Goal: Task Accomplishment & Management: Use online tool/utility

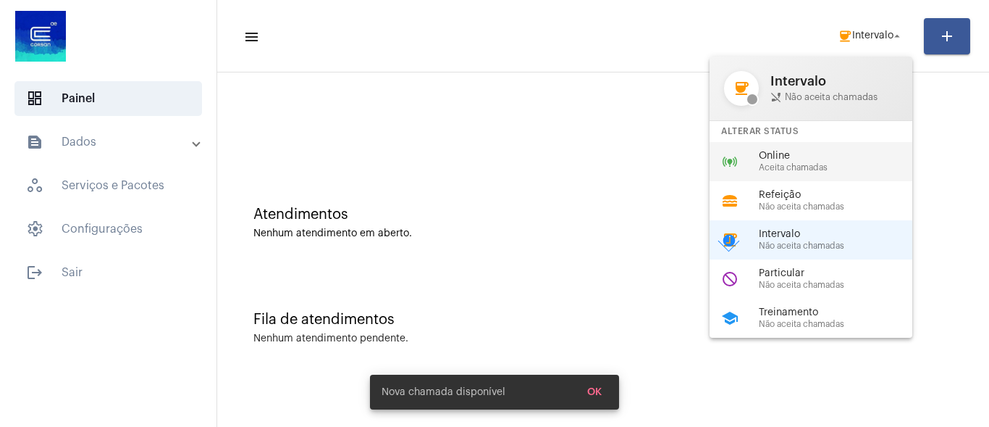
click at [812, 151] on span "Online" at bounding box center [841, 156] width 165 height 11
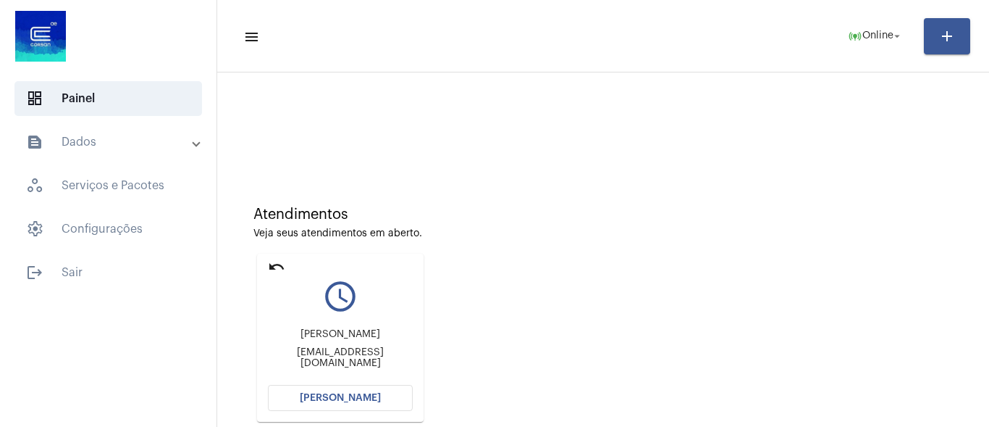
click at [354, 398] on span "[PERSON_NAME]" at bounding box center [340, 398] width 81 height 10
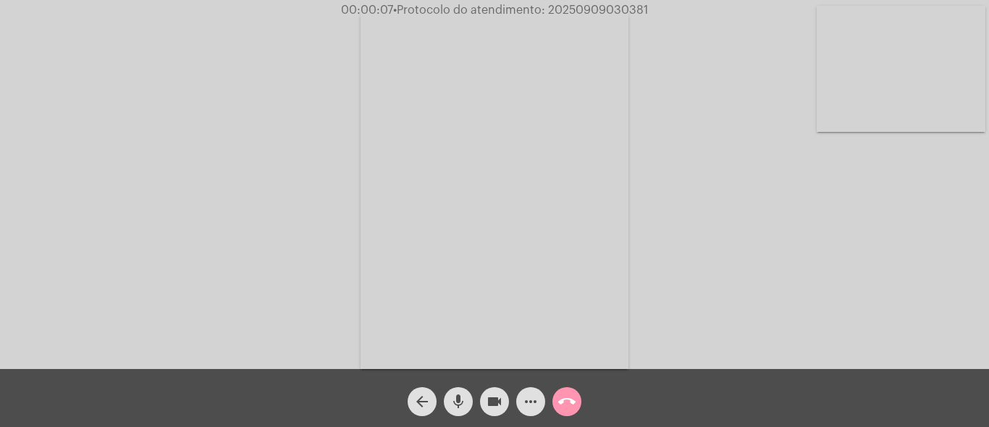
click at [462, 403] on mat-icon "mic" at bounding box center [458, 401] width 17 height 17
click at [868, 288] on div "Acessando Câmera e Microfone..." at bounding box center [494, 188] width 986 height 369
click at [460, 393] on mat-icon "mic_off" at bounding box center [458, 401] width 17 height 17
click at [585, 6] on span "• Protocolo do atendimento: 20250909030381" at bounding box center [521, 10] width 255 height 12
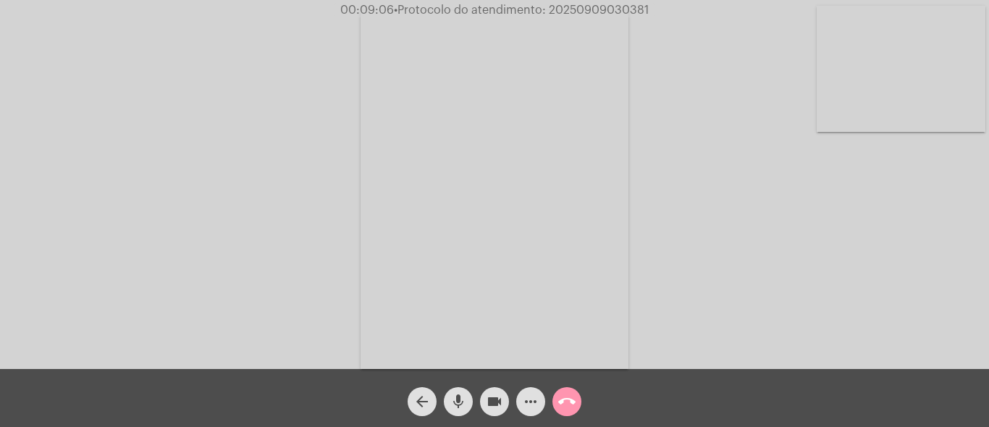
drag, startPoint x: 585, startPoint y: 6, endPoint x: 605, endPoint y: 25, distance: 27.7
copy span "20250909030381"
click at [565, 397] on mat-icon "call_end" at bounding box center [566, 401] width 17 height 17
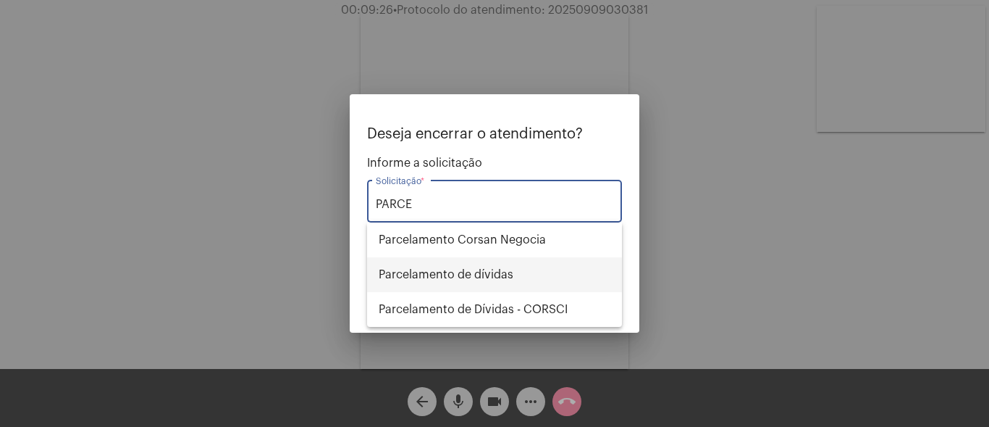
click at [456, 277] on span "Parcelamento de dívidas" at bounding box center [495, 274] width 232 height 35
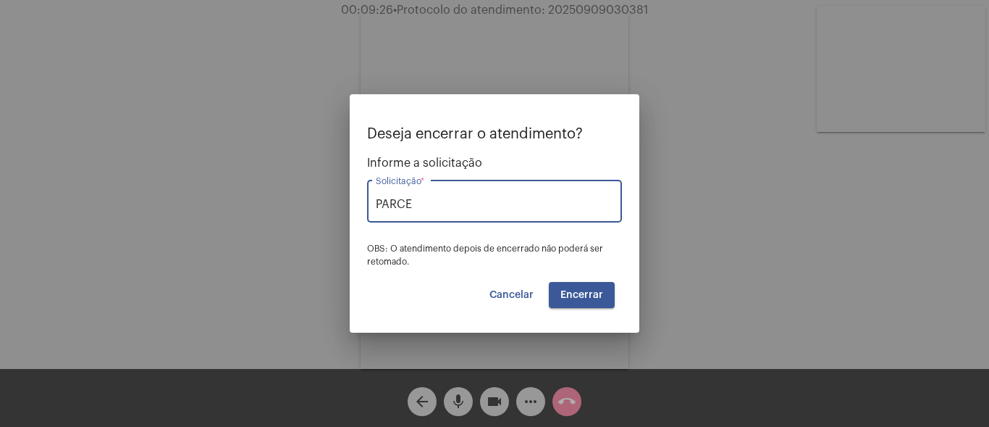
type input "Parcelamento de dívidas"
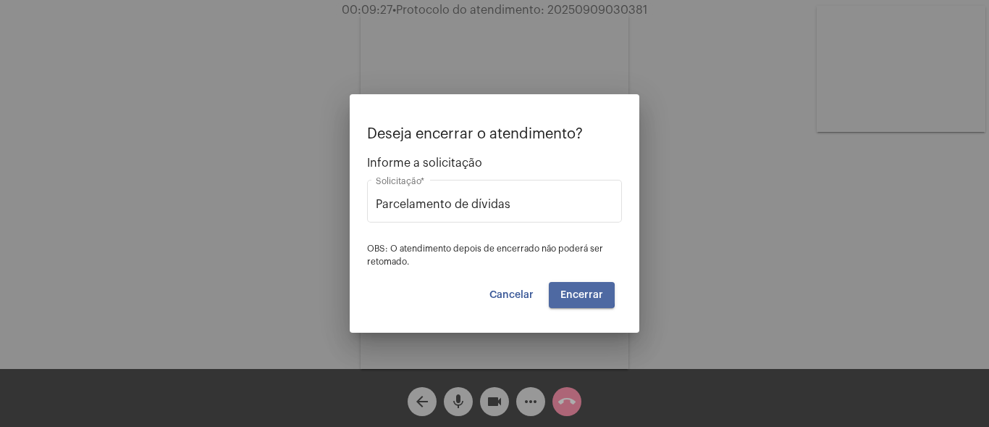
click at [576, 294] on span "Encerrar" at bounding box center [582, 295] width 43 height 10
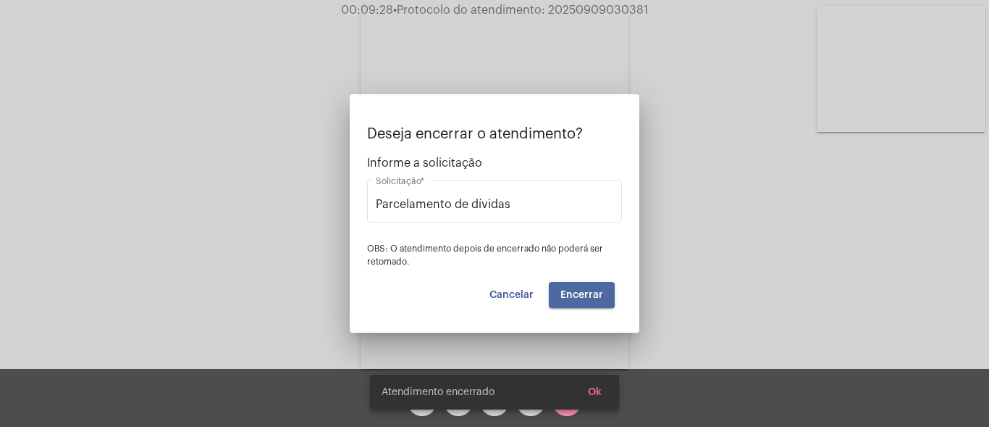
click at [576, 294] on video at bounding box center [495, 190] width 268 height 358
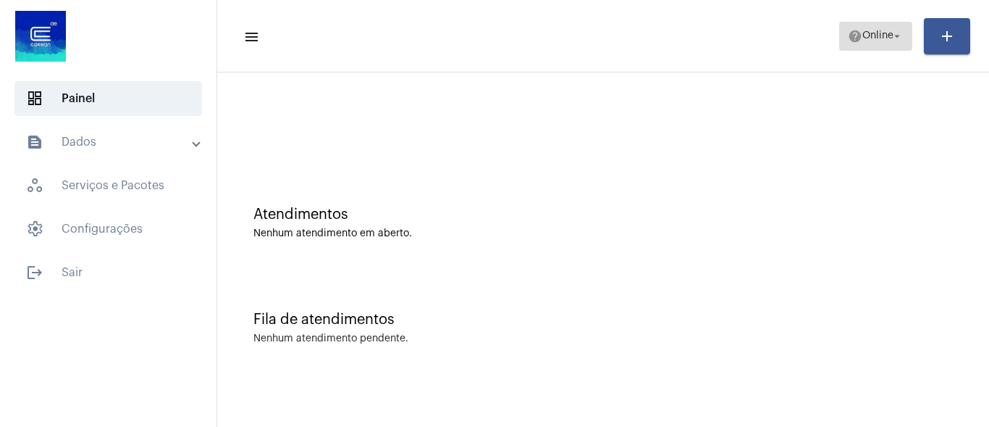
click at [877, 35] on span "Online" at bounding box center [877, 36] width 31 height 10
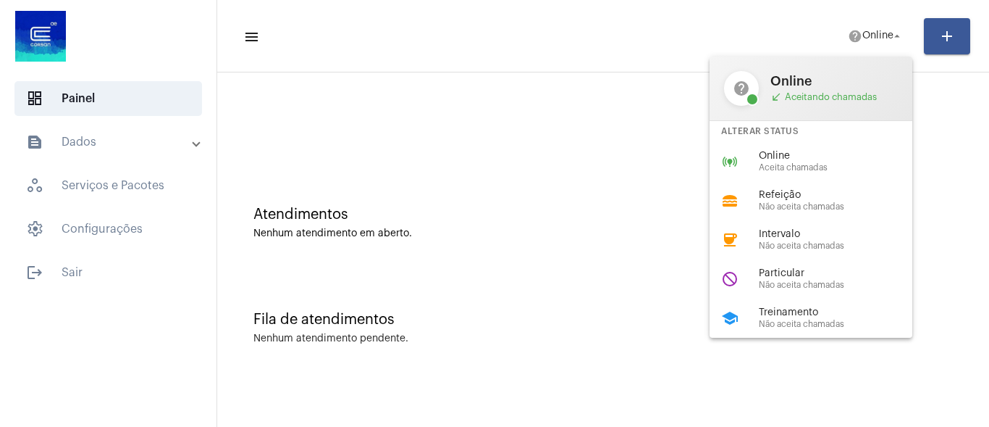
click at [839, 154] on span "Online" at bounding box center [841, 156] width 165 height 11
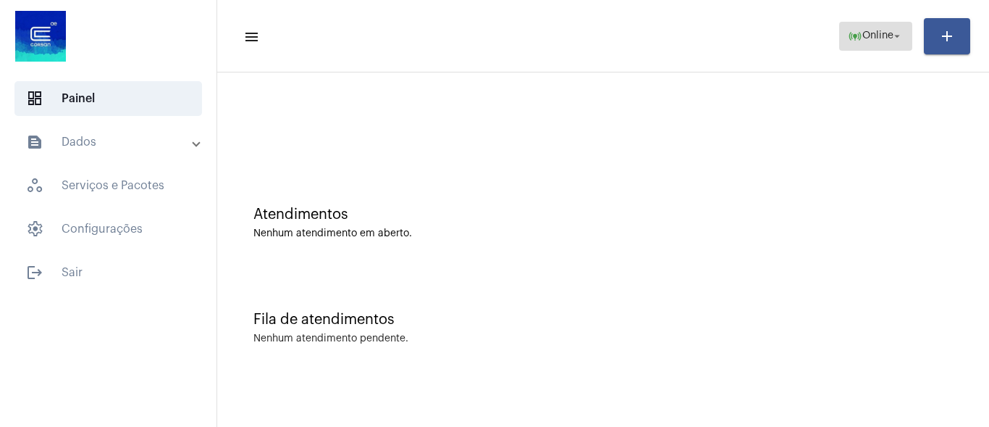
click at [855, 38] on mat-icon "online_prediction" at bounding box center [855, 36] width 14 height 14
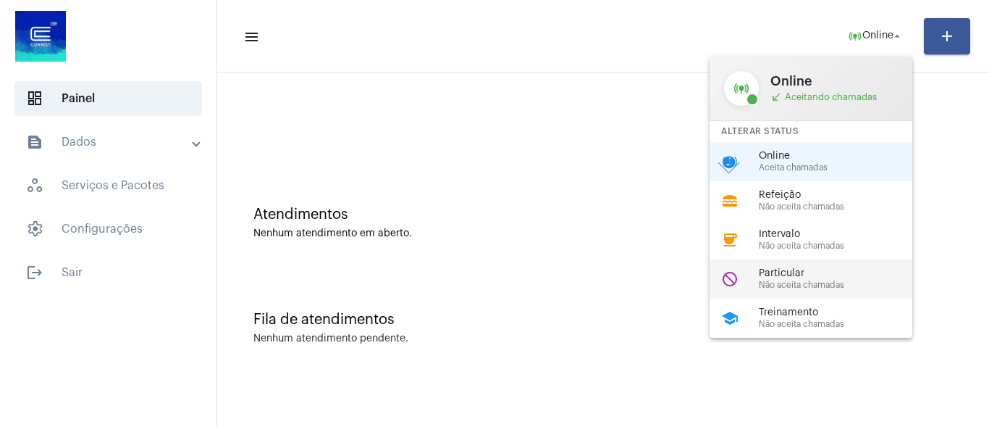
click at [798, 275] on span "Particular" at bounding box center [841, 273] width 165 height 11
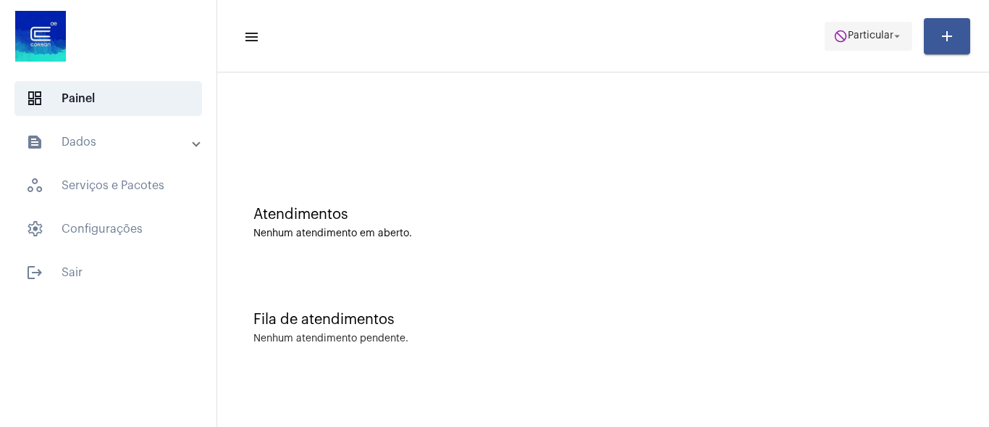
click at [860, 35] on span "Particular" at bounding box center [871, 36] width 46 height 10
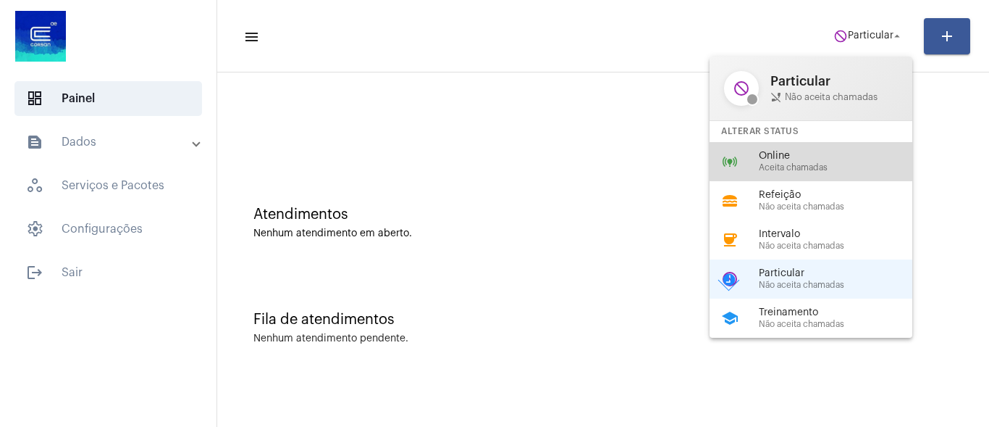
click at [842, 146] on div "online_prediction Online Aceita chamadas" at bounding box center [823, 161] width 226 height 39
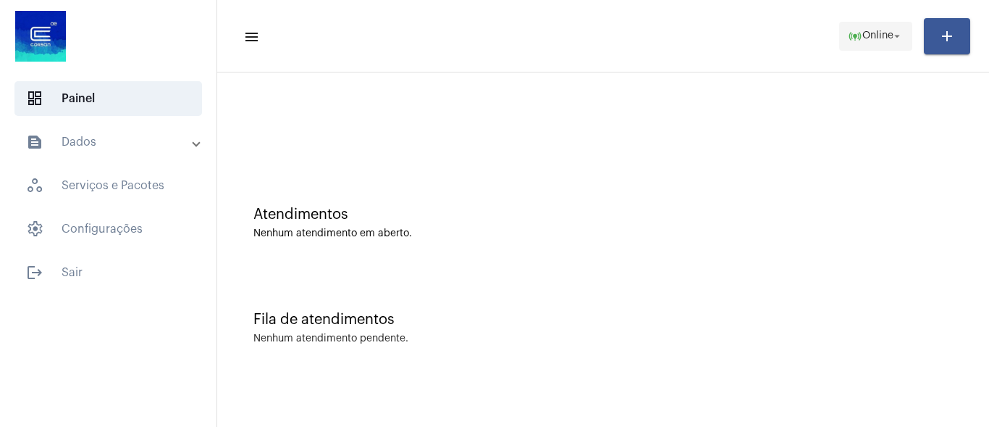
click at [862, 31] on span "Online" at bounding box center [877, 36] width 31 height 10
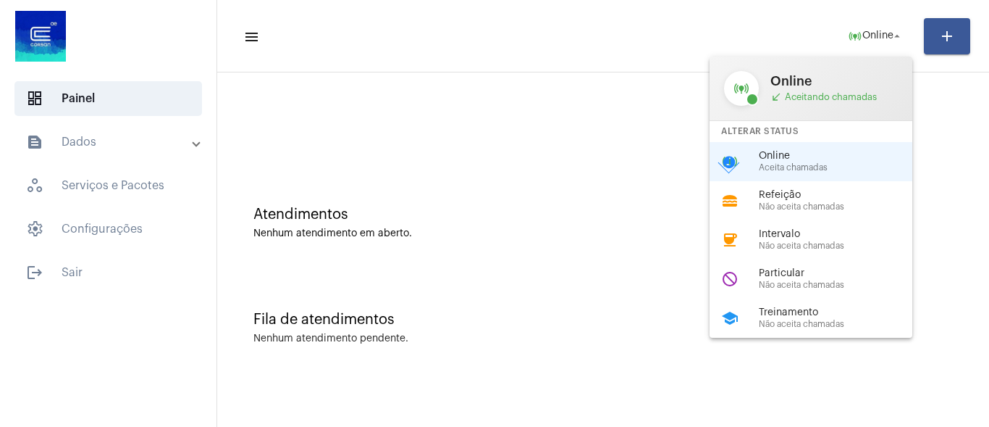
click at [760, 277] on span "Particular" at bounding box center [841, 273] width 165 height 11
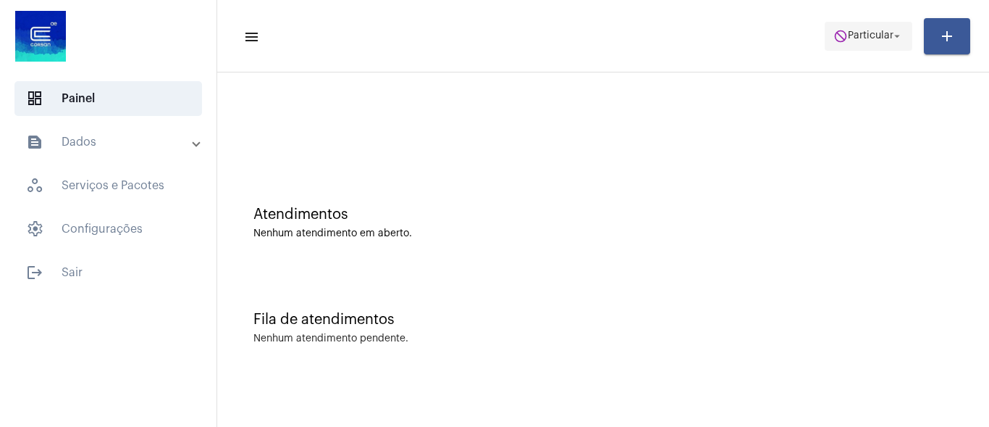
click at [862, 22] on mat-toolbar-row "menu do_not_disturb Particular arrow_drop_down add" at bounding box center [603, 36] width 772 height 46
drag, startPoint x: 866, startPoint y: 49, endPoint x: 868, endPoint y: 35, distance: 13.2
click at [868, 41] on span "do_not_disturb Particular arrow_drop_down" at bounding box center [869, 35] width 70 height 26
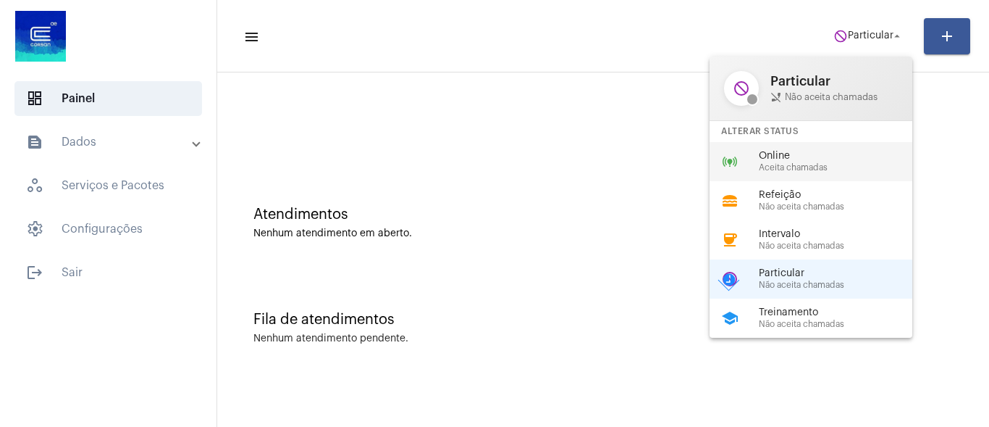
click at [799, 167] on span "Aceita chamadas" at bounding box center [841, 167] width 165 height 9
